Goal: Transaction & Acquisition: Purchase product/service

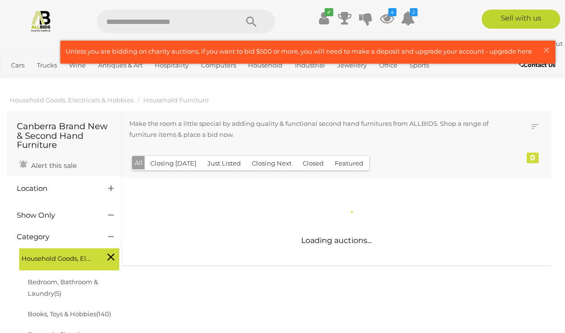
scroll to position [853, 0]
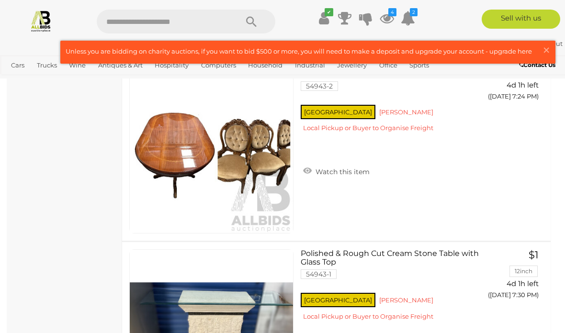
click at [546, 52] on span "×" at bounding box center [546, 50] width 9 height 19
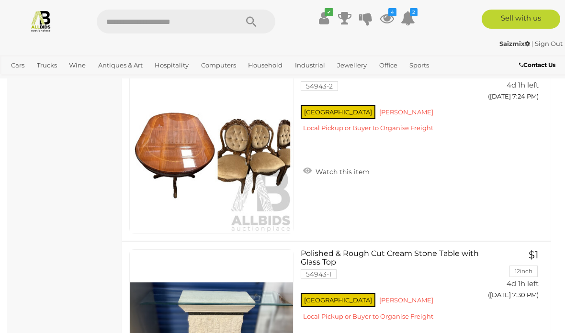
click at [0, 0] on link "Food Service" at bounding box center [0, 0] width 0 height 0
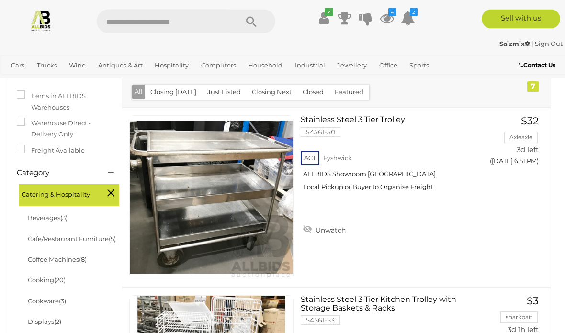
scroll to position [151, 0]
click at [362, 118] on link "Stainless Steel 3 Tier Trolley 54561-50 ACT Fyshwick ALLBIDS Showroom [GEOGRAPH…" at bounding box center [390, 156] width 164 height 83
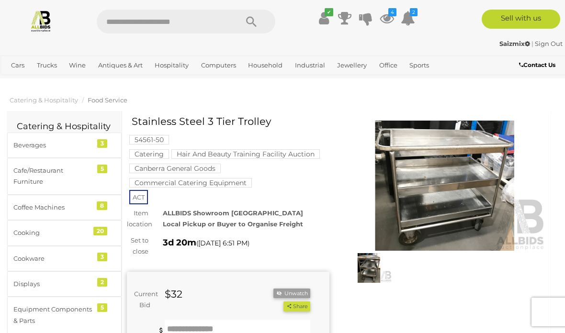
scroll to position [18, 0]
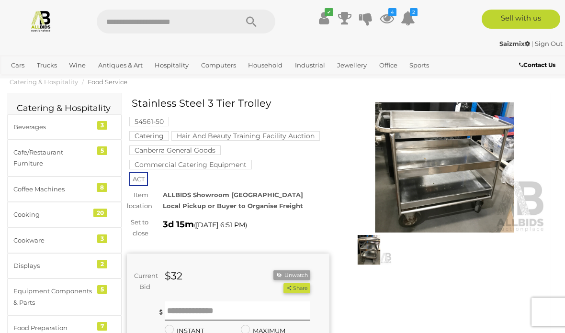
click at [436, 147] on img at bounding box center [445, 168] width 203 height 130
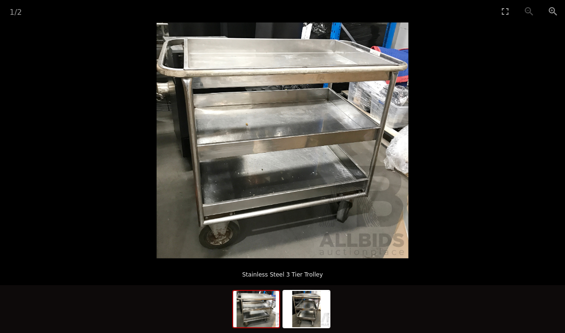
click at [338, 96] on img at bounding box center [283, 141] width 252 height 236
click at [554, 10] on button "Zoom in" at bounding box center [553, 11] width 24 height 23
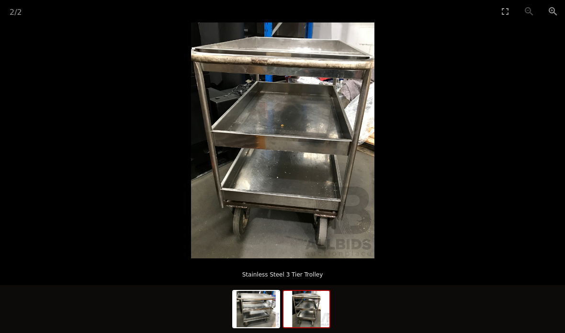
click at [305, 305] on img at bounding box center [307, 309] width 46 height 36
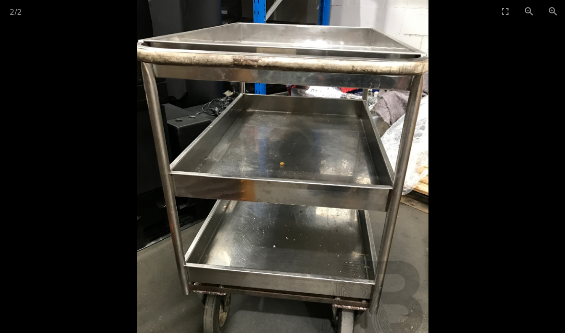
click at [560, 13] on button "Zoom in" at bounding box center [553, 11] width 24 height 23
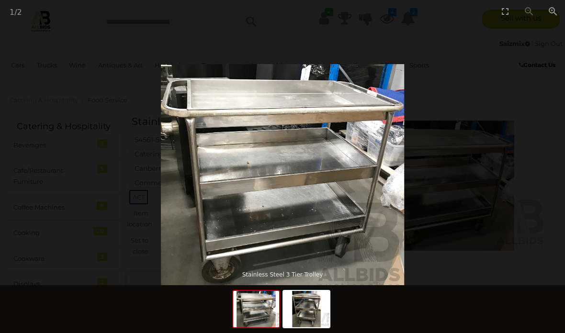
scroll to position [18, 0]
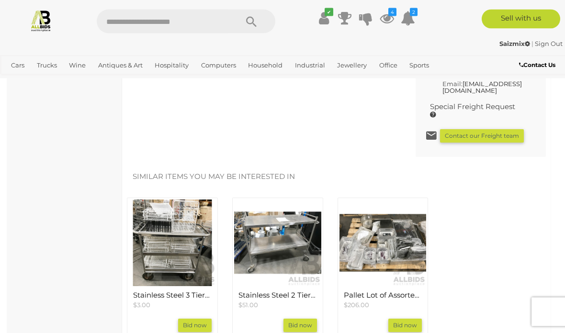
scroll to position [919, 0]
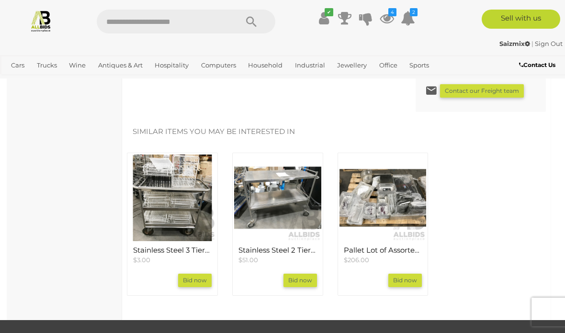
click at [159, 221] on img at bounding box center [172, 198] width 87 height 87
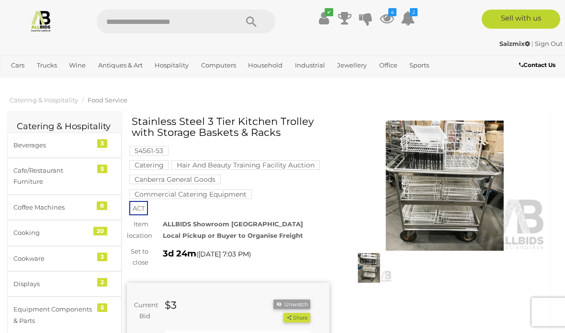
click at [436, 193] on img at bounding box center [445, 186] width 203 height 130
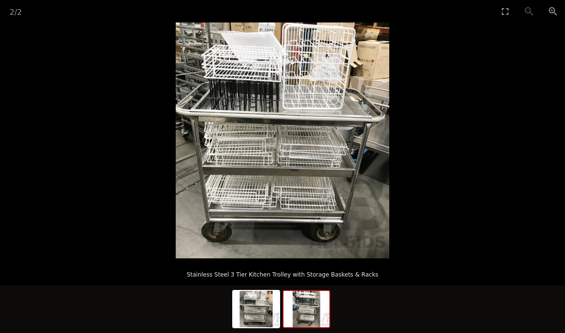
click at [308, 313] on img at bounding box center [307, 309] width 46 height 36
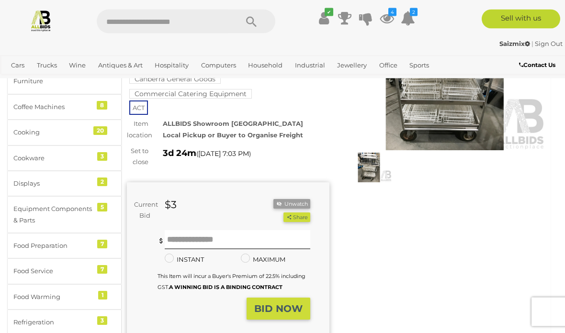
scroll to position [102, 0]
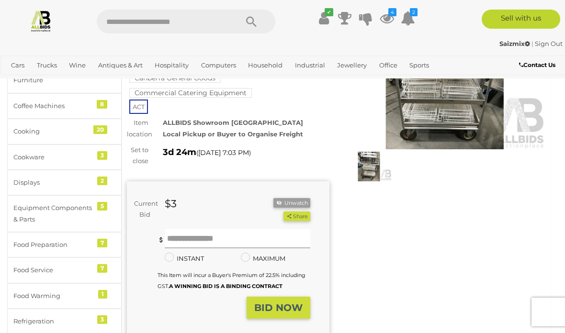
click at [264, 235] on input "text" at bounding box center [238, 239] width 146 height 19
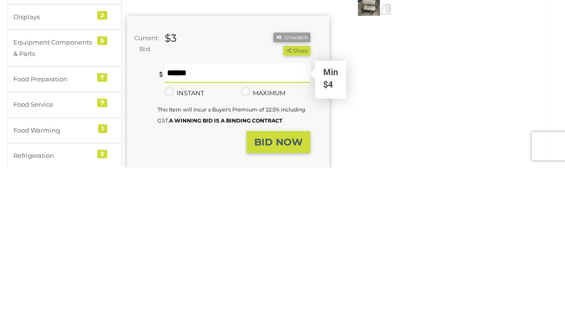
type input "**"
click at [285, 298] on button "BID NOW" at bounding box center [279, 309] width 64 height 23
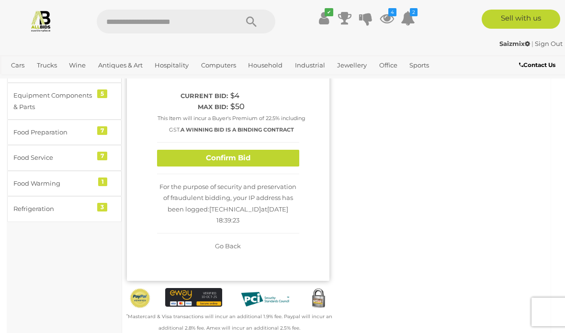
scroll to position [214, 0]
click at [261, 167] on button "Confirm Bid" at bounding box center [228, 158] width 142 height 17
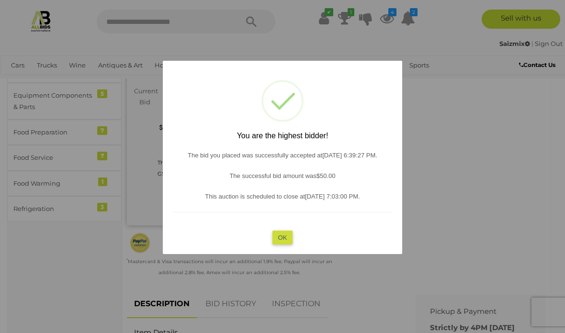
click at [279, 240] on button "OK" at bounding box center [283, 238] width 21 height 14
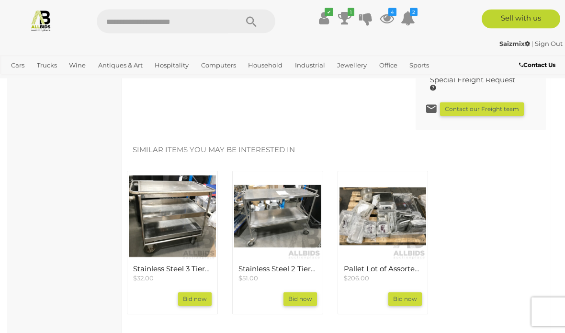
scroll to position [896, 0]
